Goal: Check status: Check status

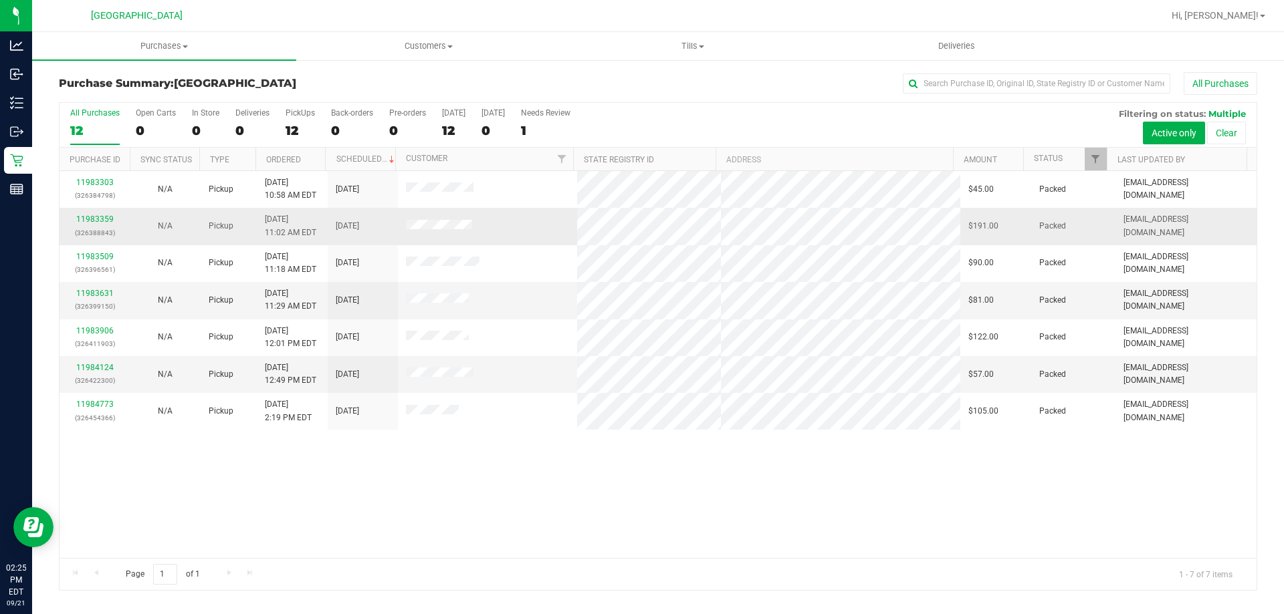
click at [476, 223] on tbody "11983303 (326384798) N/A Pickup [DATE] 10:58 AM EDT 9/21/2025 $45.00 Packed [EM…" at bounding box center [658, 300] width 1197 height 259
drag, startPoint x: 478, startPoint y: 228, endPoint x: 891, endPoint y: 485, distance: 486.4
click at [891, 485] on div "11983303 (326384798) N/A Pickup [DATE] 10:58 AM EDT 9/21/2025 $45.00 Packed [EM…" at bounding box center [658, 364] width 1197 height 387
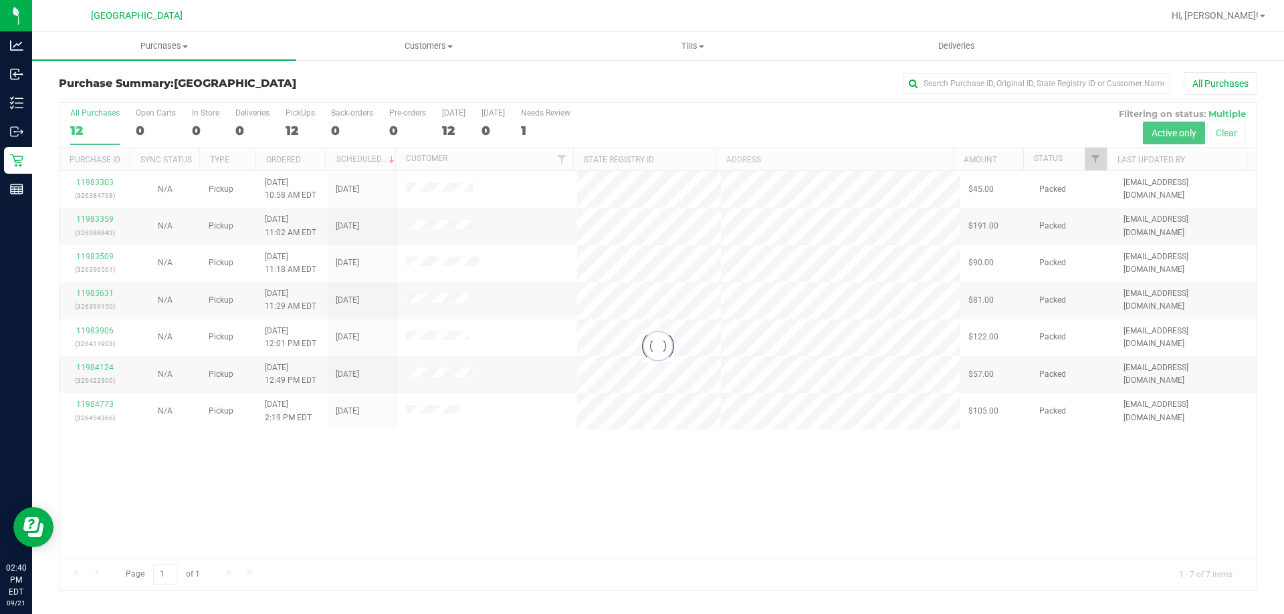
click at [1021, 487] on div at bounding box center [658, 346] width 1197 height 487
click at [146, 429] on div at bounding box center [658, 346] width 1197 height 487
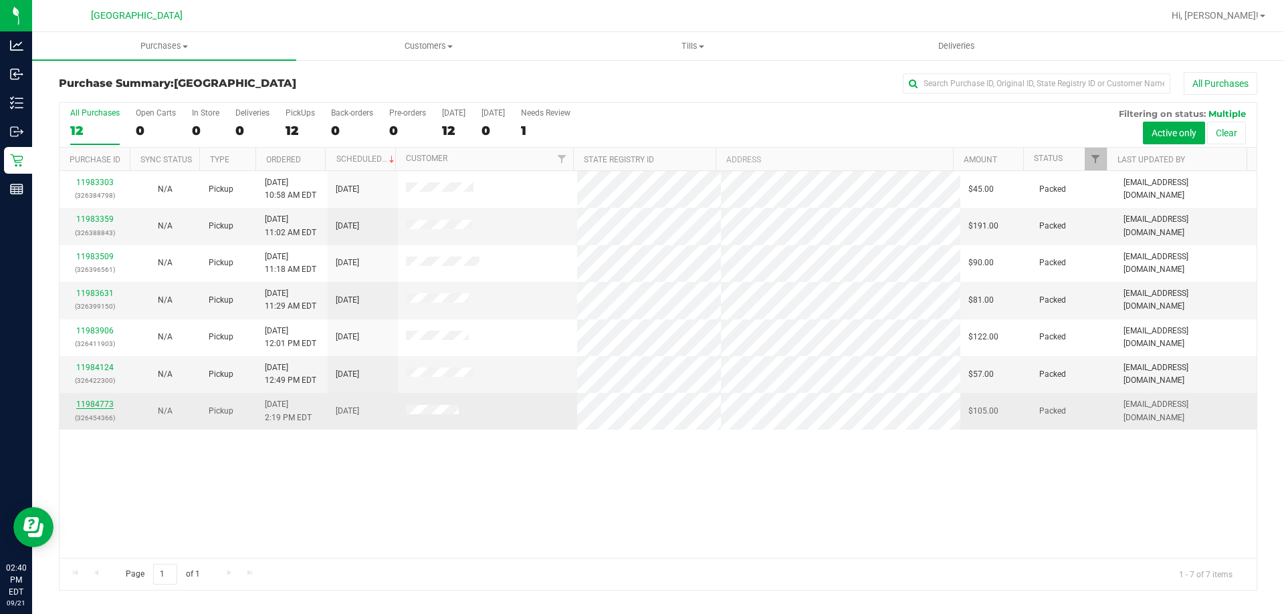
click at [104, 406] on link "11984773" at bounding box center [94, 404] width 37 height 9
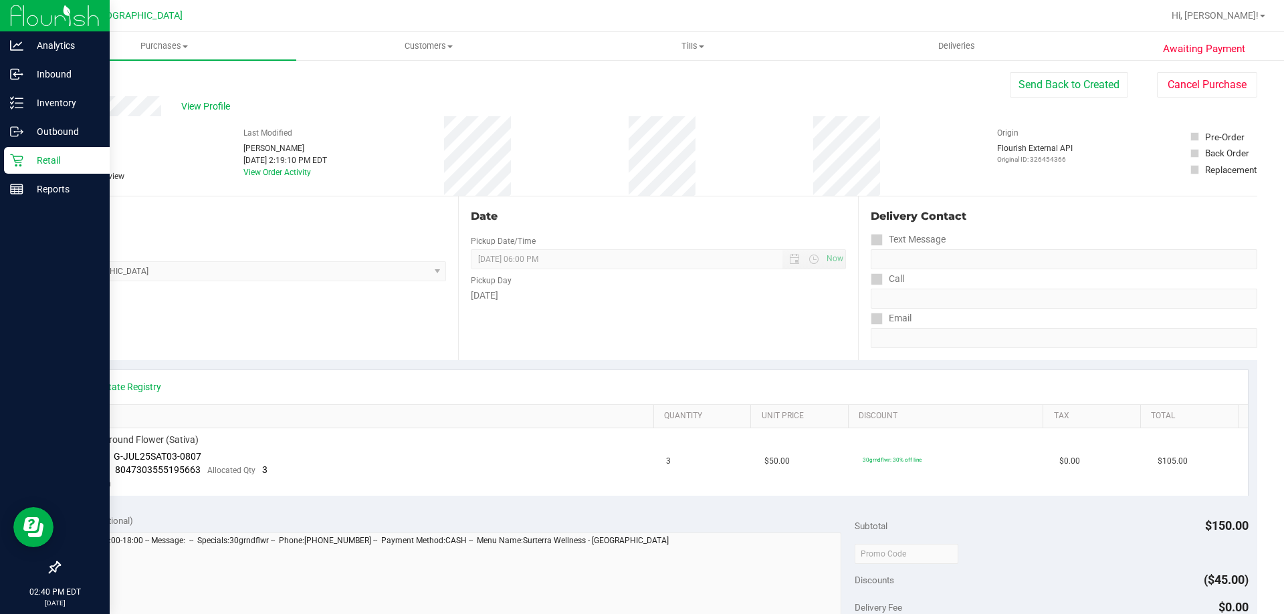
click at [58, 155] on p "Retail" at bounding box center [63, 160] width 80 height 16
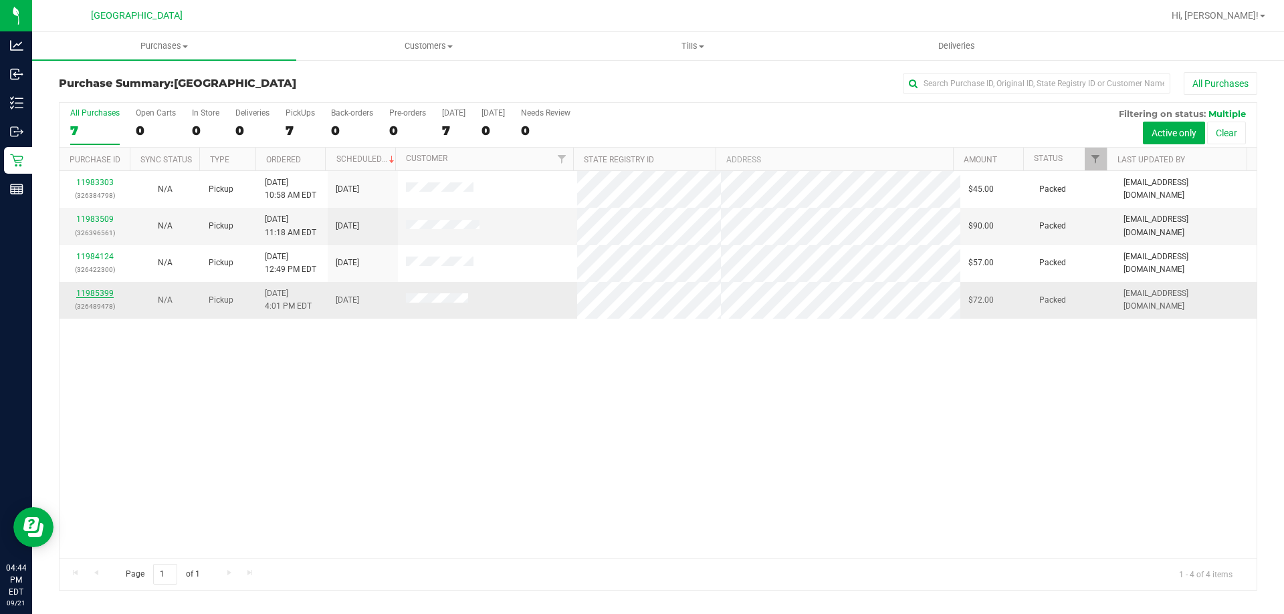
click at [87, 289] on link "11985399" at bounding box center [94, 293] width 37 height 9
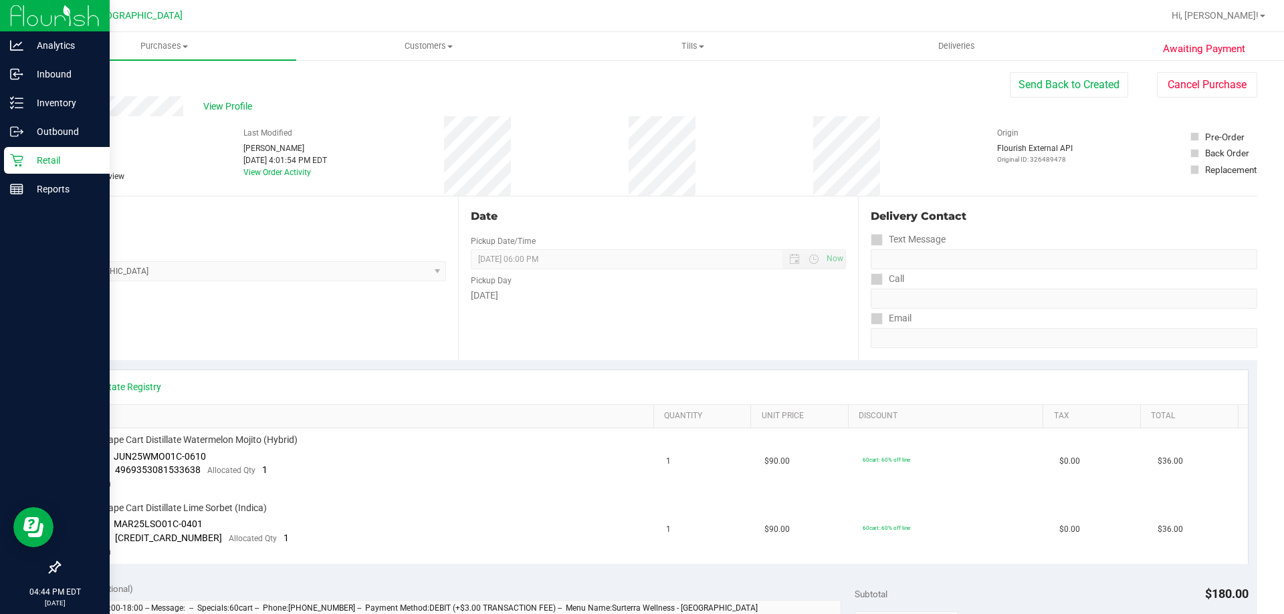
click at [19, 154] on icon at bounding box center [16, 160] width 13 height 13
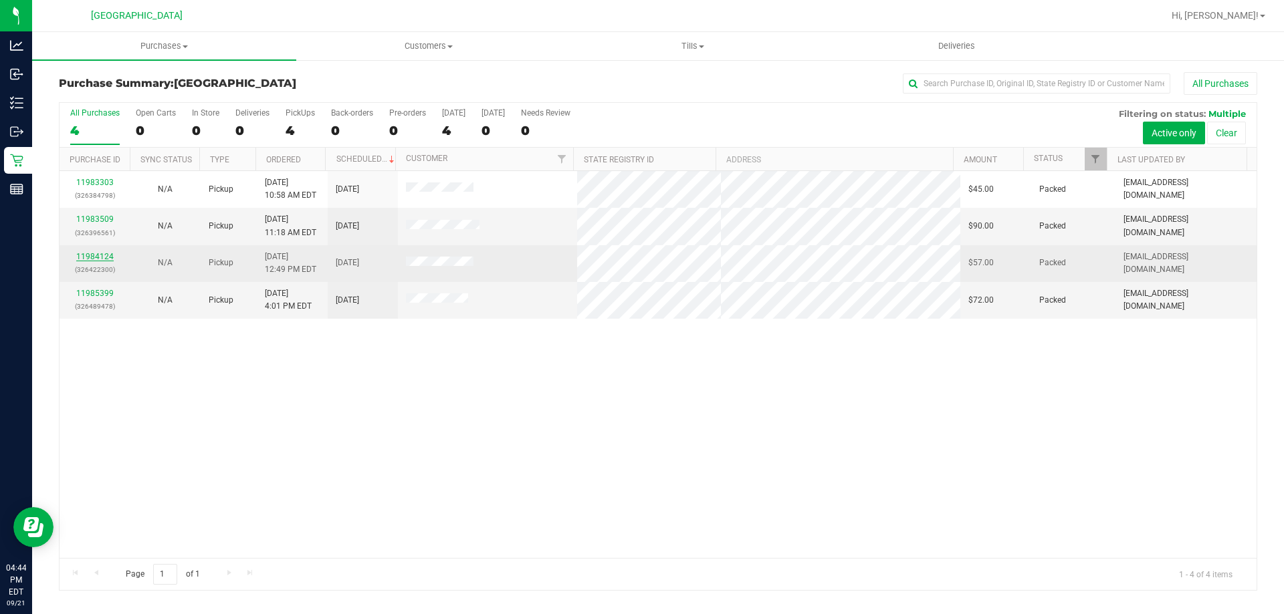
click at [100, 254] on link "11984124" at bounding box center [94, 256] width 37 height 9
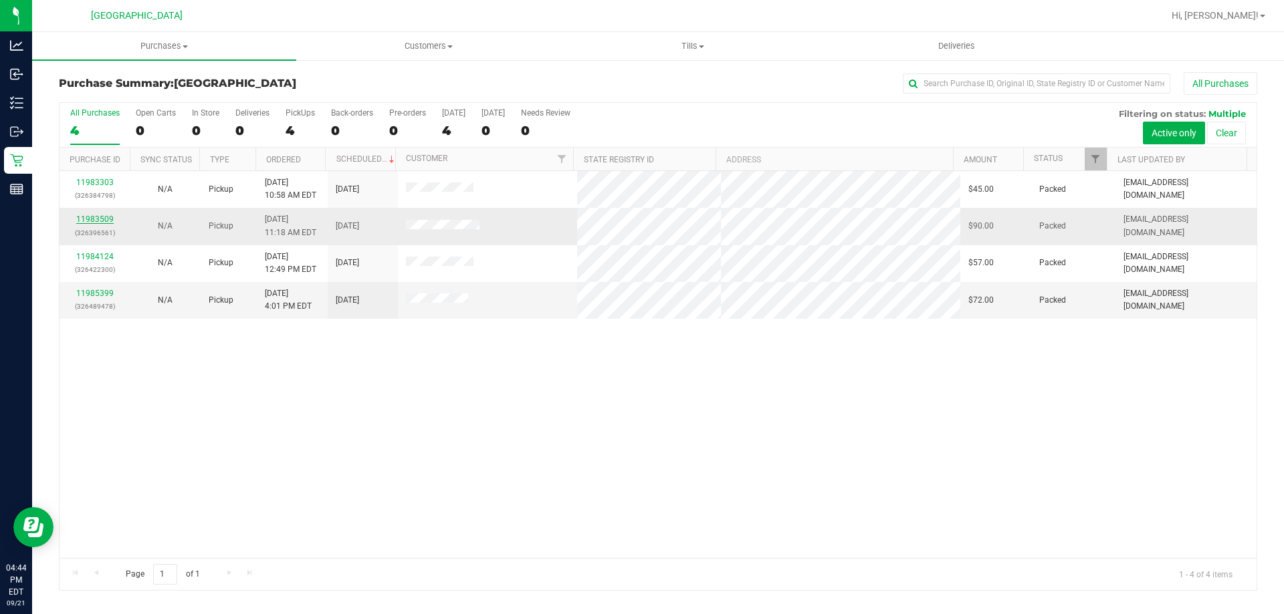
click at [101, 219] on link "11983509" at bounding box center [94, 219] width 37 height 9
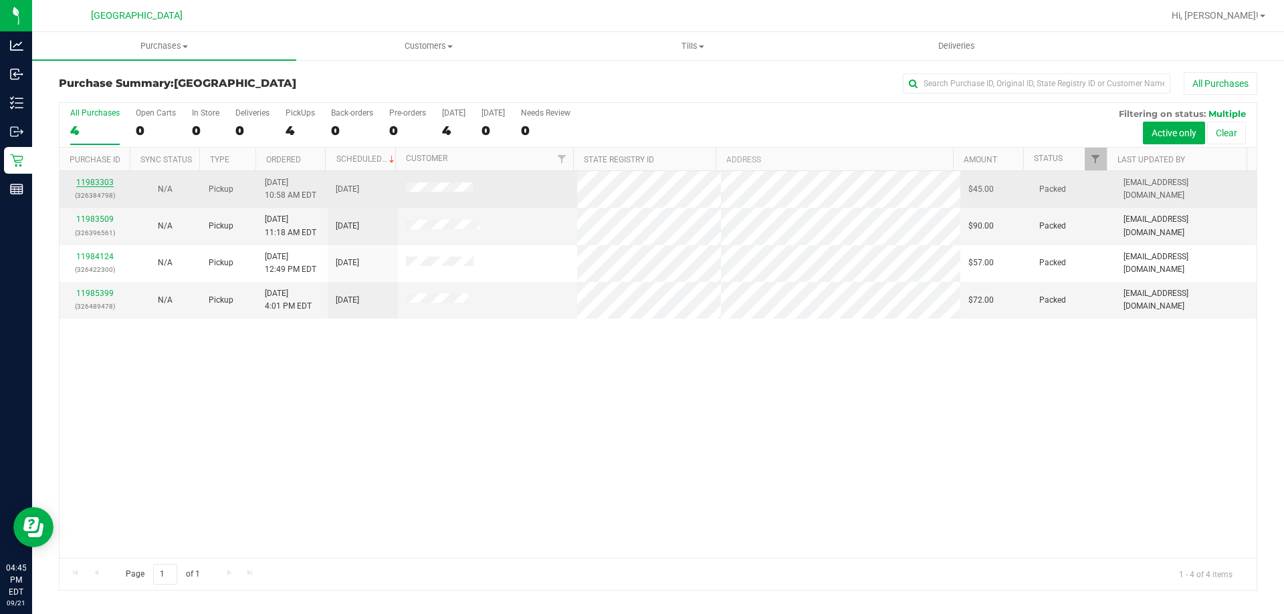
click at [105, 185] on link "11983303" at bounding box center [94, 182] width 37 height 9
